Goal: Entertainment & Leisure: Consume media (video, audio)

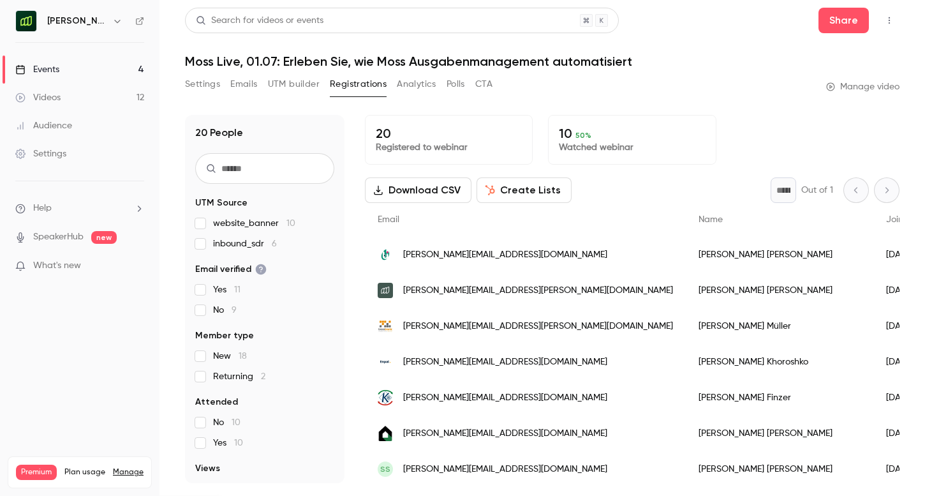
click at [69, 64] on link "Events 4" at bounding box center [79, 69] width 159 height 28
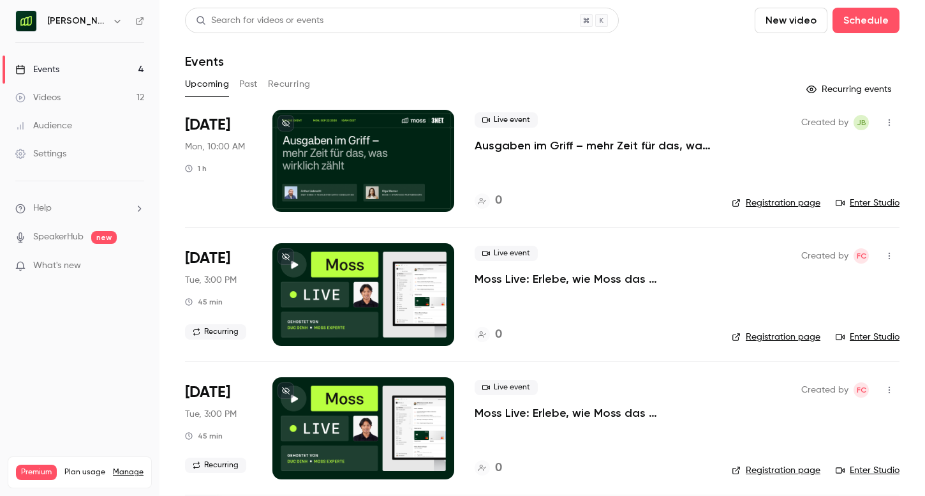
click at [246, 78] on button "Past" at bounding box center [248, 84] width 18 height 20
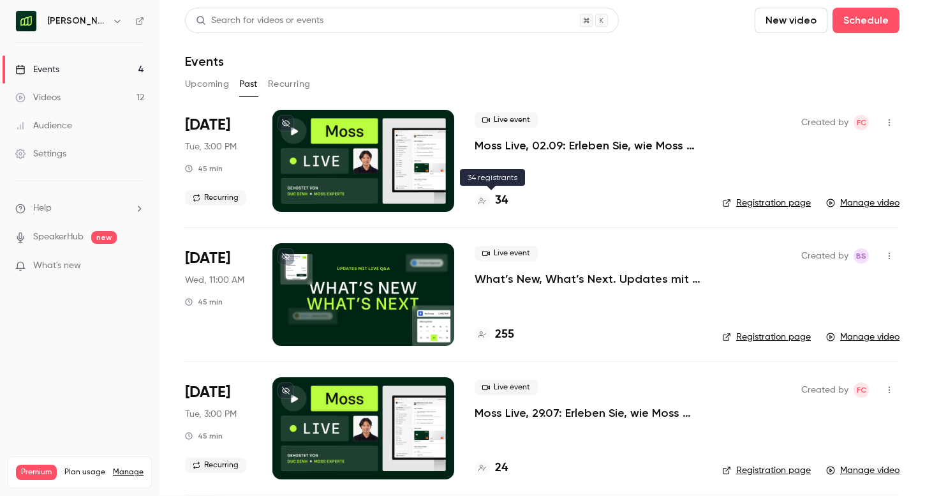
click at [494, 202] on div "34" at bounding box center [491, 200] width 33 height 17
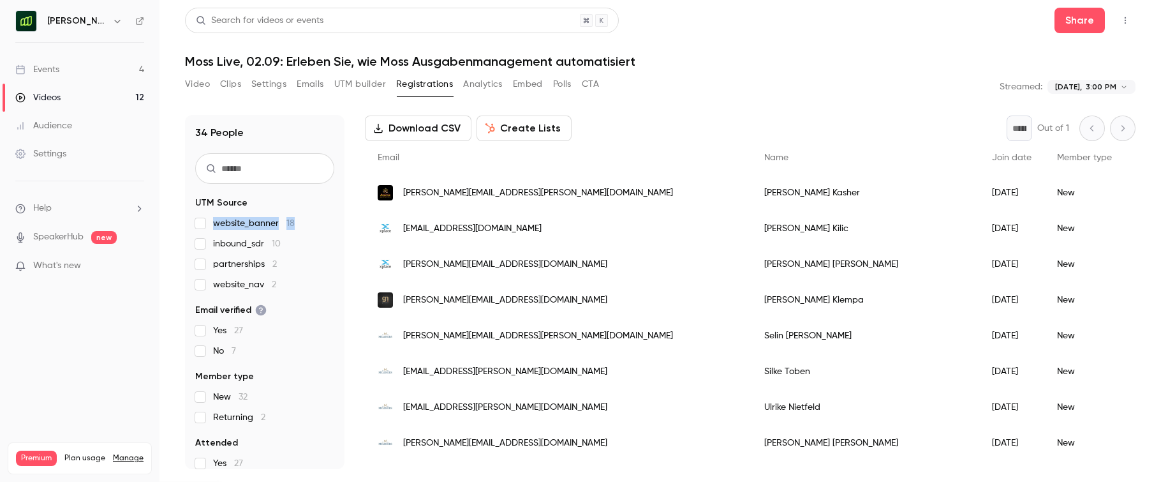
drag, startPoint x: 214, startPoint y: 226, endPoint x: 297, endPoint y: 227, distance: 82.9
click at [297, 227] on label "website_banner 18" at bounding box center [264, 223] width 139 height 13
drag, startPoint x: 213, startPoint y: 244, endPoint x: 261, endPoint y: 246, distance: 47.9
click at [261, 246] on span "inbound_sdr 10" at bounding box center [247, 243] width 68 height 13
click at [328, 246] on label "inbound_sdr 10" at bounding box center [264, 243] width 139 height 13
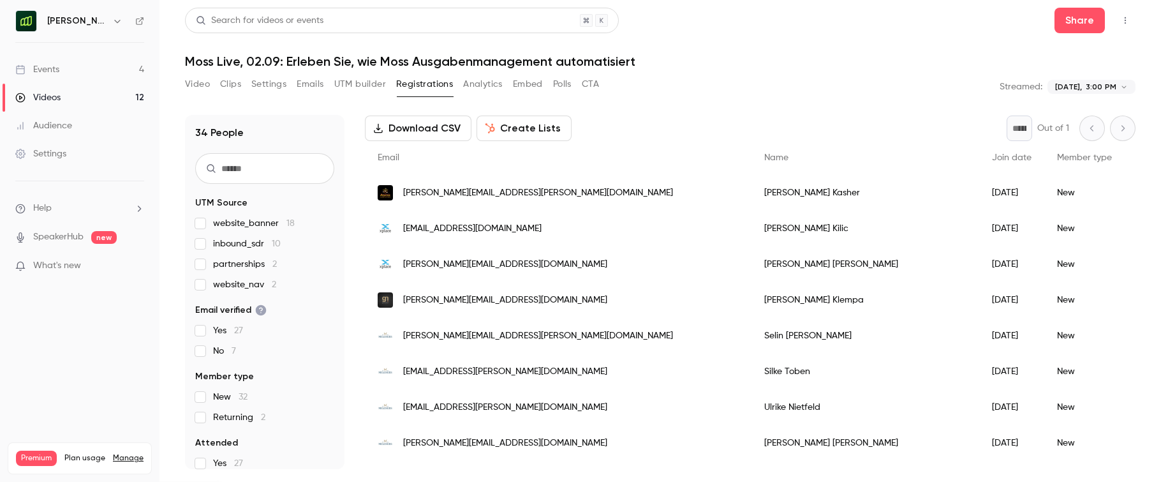
scroll to position [102, 0]
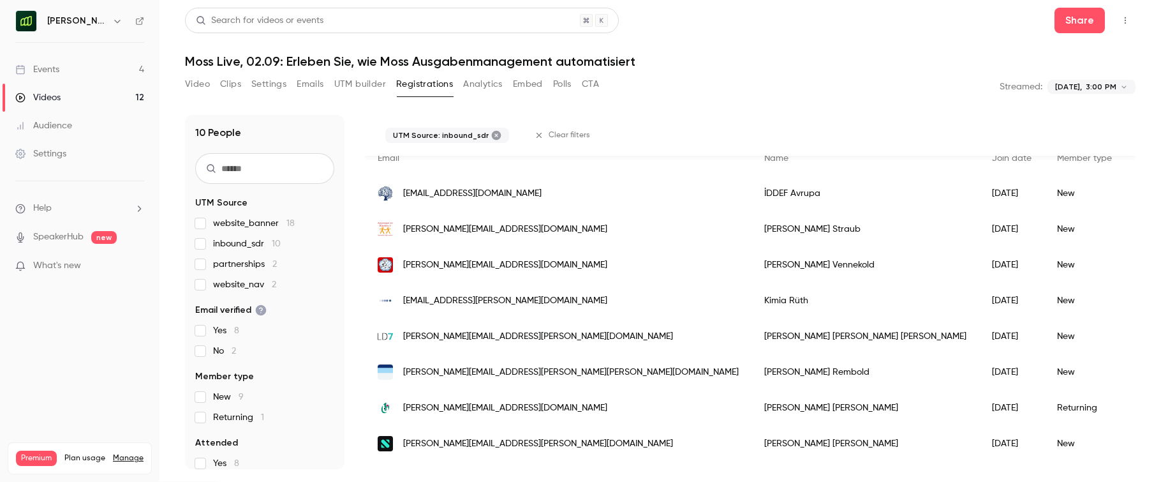
click at [207, 246] on label "inbound_sdr 10" at bounding box center [264, 243] width 139 height 13
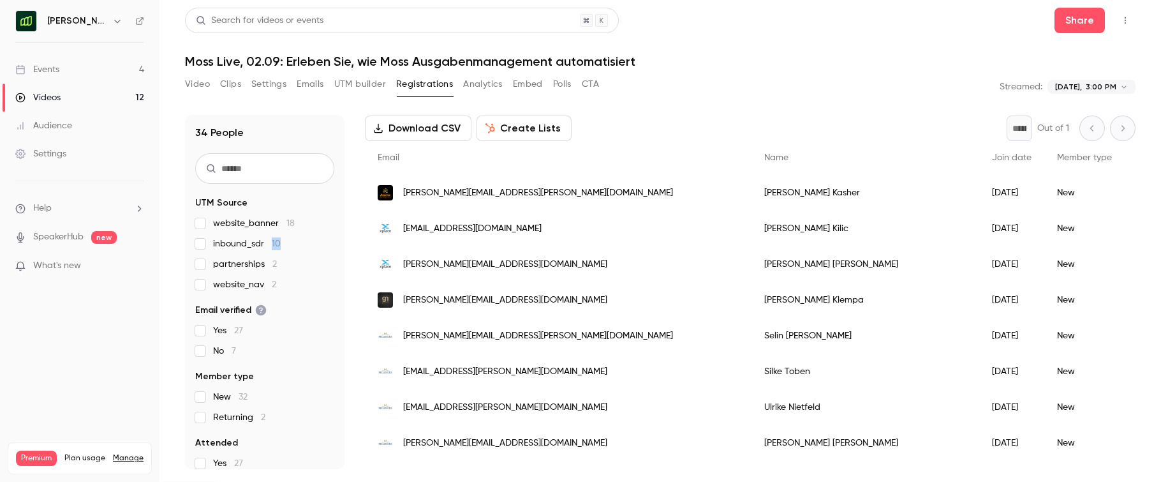
drag, startPoint x: 278, startPoint y: 244, endPoint x: 270, endPoint y: 243, distance: 7.8
click at [270, 243] on span "inbound_sdr 10" at bounding box center [247, 243] width 68 height 13
click at [205, 265] on div "website_banner 18 inbound_sdr 10 partnerships 2 website_nav 2" at bounding box center [264, 254] width 139 height 74
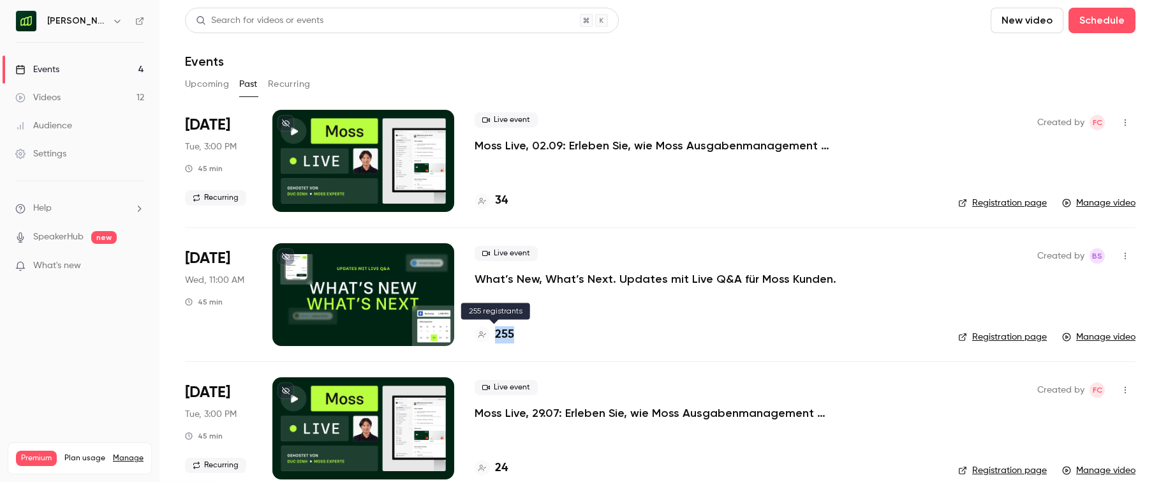
drag, startPoint x: 519, startPoint y: 336, endPoint x: 497, endPoint y: 335, distance: 21.7
click at [497, 335] on div "255" at bounding box center [706, 334] width 463 height 17
click at [406, 300] on div at bounding box center [363, 294] width 182 height 102
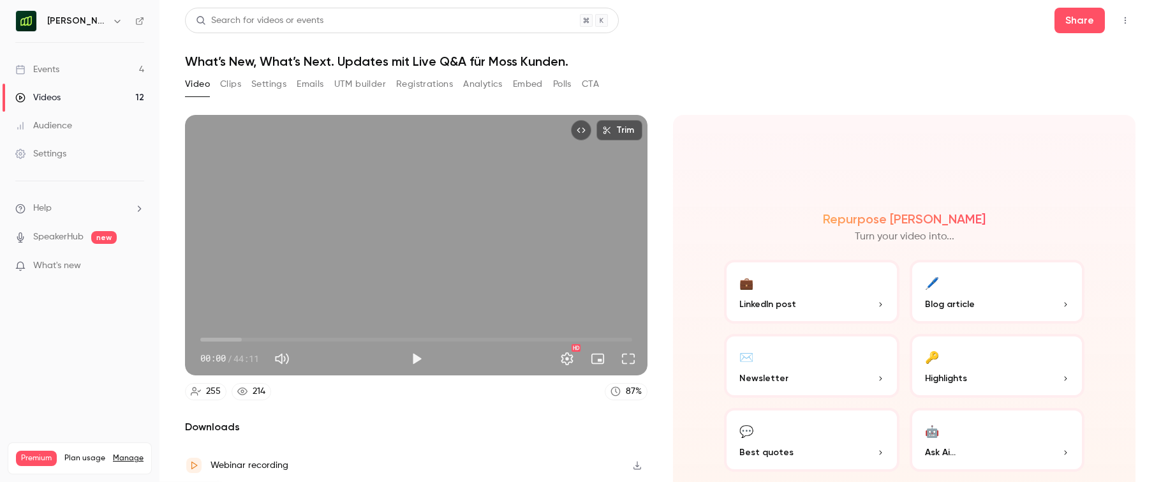
click at [219, 339] on span "00:00" at bounding box center [416, 339] width 432 height 20
click at [334, 340] on span "13:42" at bounding box center [416, 339] width 432 height 20
click at [322, 341] on span "12:28" at bounding box center [416, 339] width 432 height 20
click at [374, 336] on span "12:28" at bounding box center [416, 339] width 432 height 20
click at [434, 333] on span "17:45" at bounding box center [416, 339] width 432 height 20
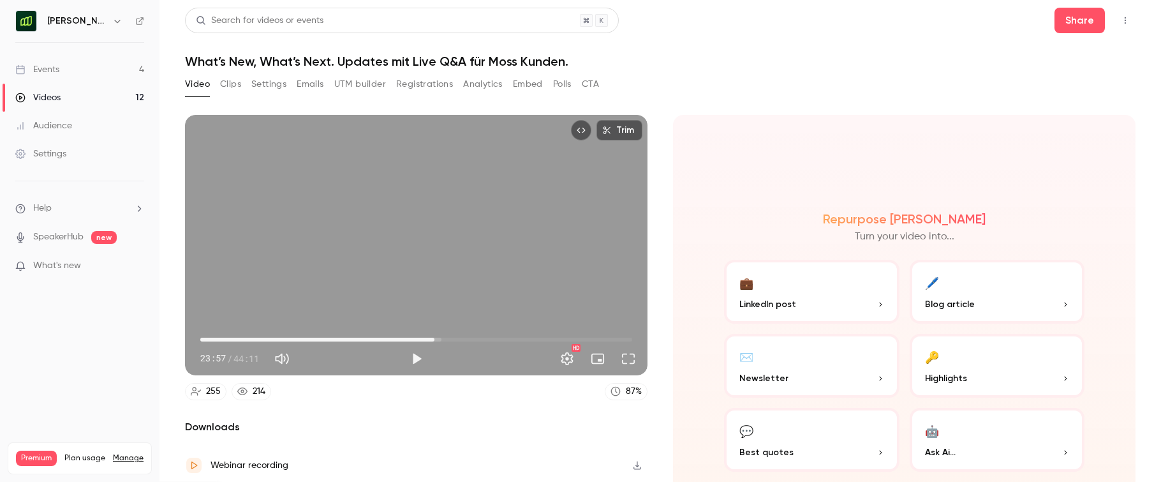
click at [507, 335] on span "23:57" at bounding box center [416, 339] width 432 height 20
type input "******"
click at [548, 342] on span "31:23" at bounding box center [416, 339] width 432 height 20
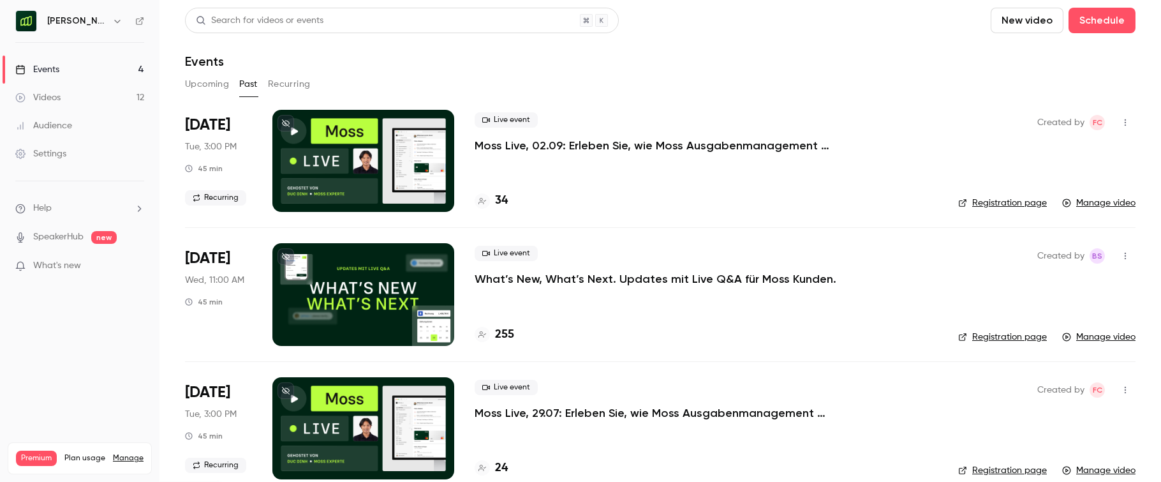
scroll to position [43, 0]
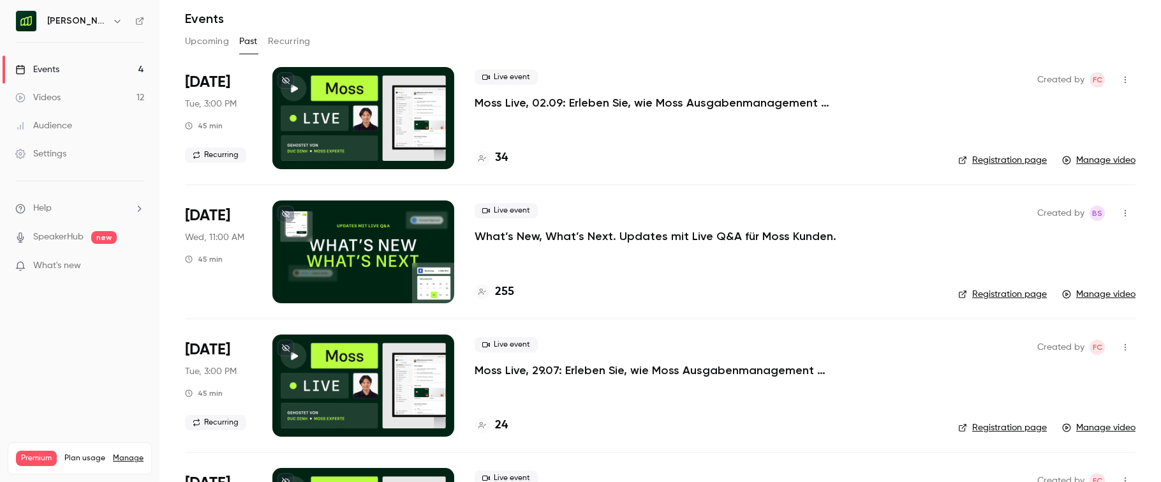
click at [503, 297] on h4 "255" at bounding box center [504, 291] width 19 height 17
